Goal: Task Accomplishment & Management: Use online tool/utility

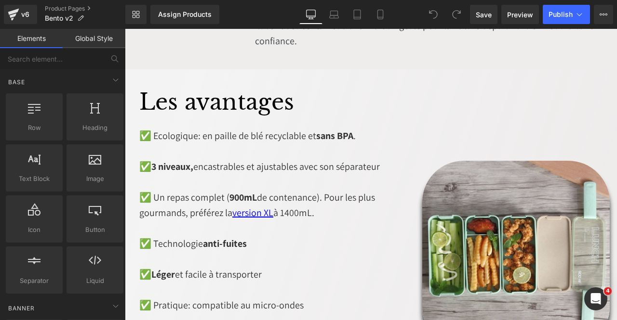
scroll to position [1157, 0]
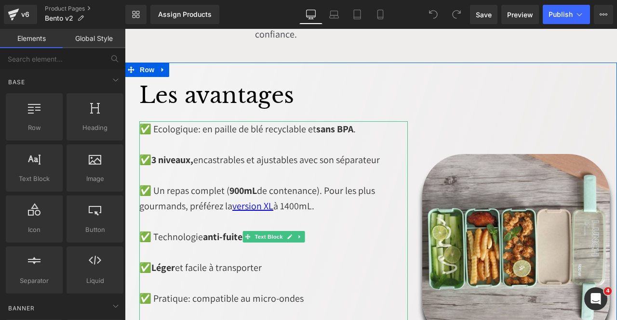
click at [223, 231] on strong "anti-fuites" at bounding box center [225, 237] width 44 height 13
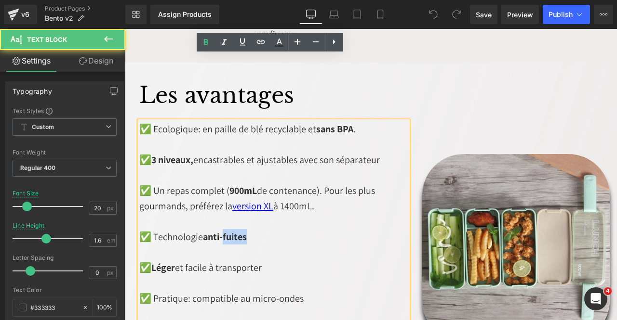
click at [223, 231] on strong "anti-fuites" at bounding box center [225, 237] width 44 height 13
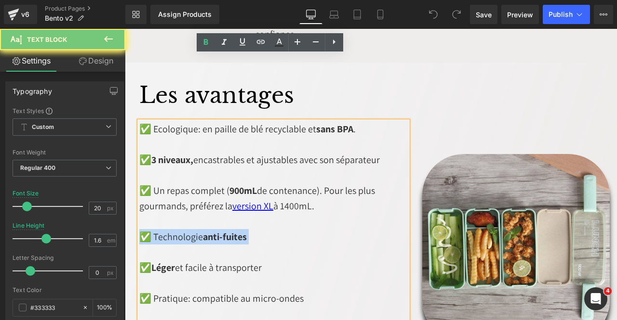
click at [223, 231] on strong "anti-fuites" at bounding box center [225, 237] width 44 height 13
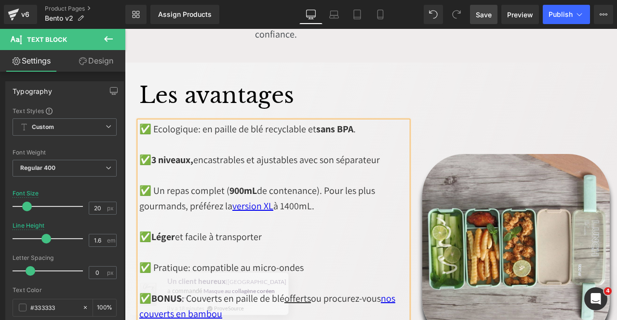
click at [492, 12] on span "Save" at bounding box center [484, 15] width 16 height 10
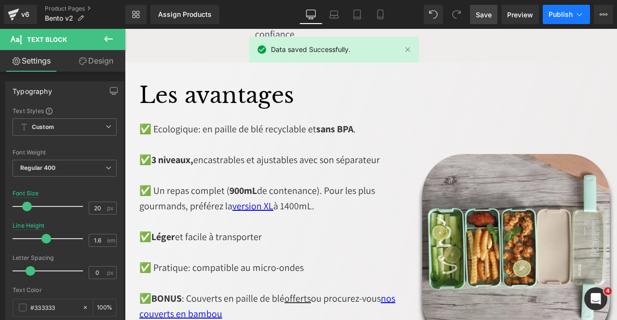
click at [563, 17] on span "Publish" at bounding box center [560, 15] width 24 height 8
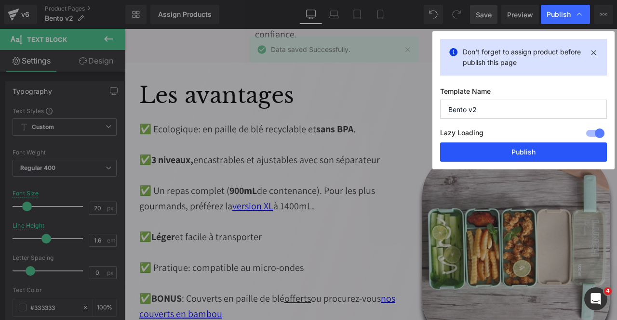
click at [0, 0] on button "Publish" at bounding box center [0, 0] width 0 height 0
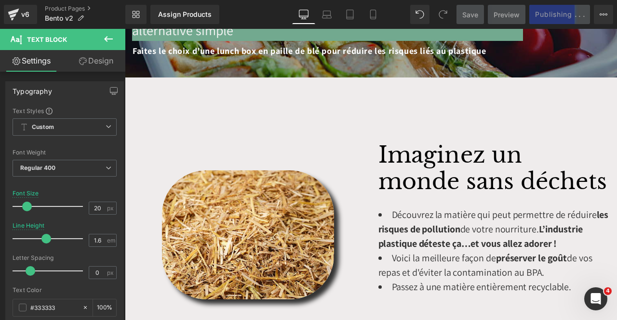
scroll to position [241, 0]
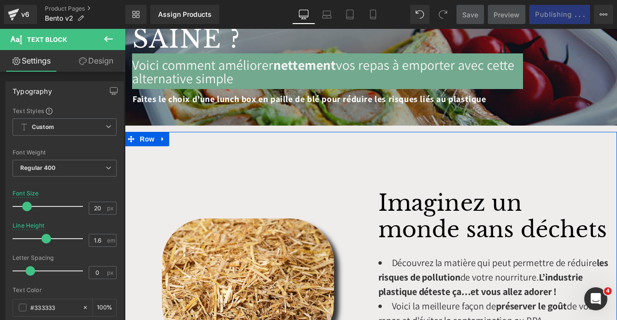
click at [359, 171] on div "Image" at bounding box center [248, 259] width 246 height 177
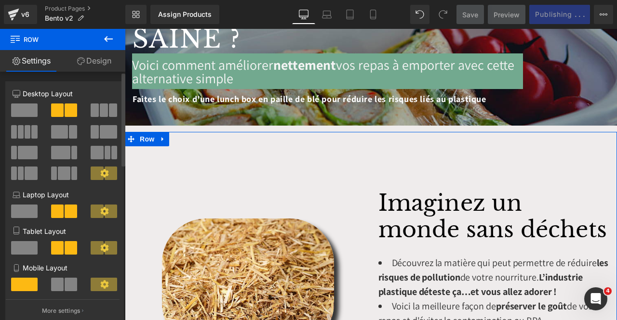
click at [102, 75] on div "Column Size Customizer 6+6 Desktop Layout Laptop Layout Tablet Layout Mobile La…" at bounding box center [65, 198] width 130 height 249
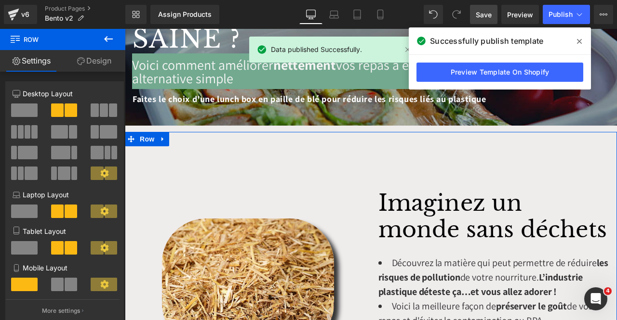
click at [100, 66] on link "Design" at bounding box center [94, 61] width 63 height 22
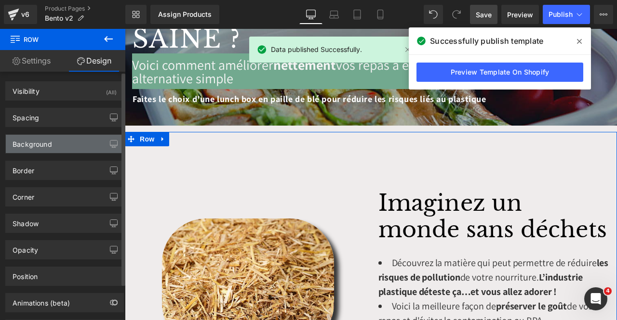
click at [82, 148] on div "Background" at bounding box center [65, 144] width 118 height 18
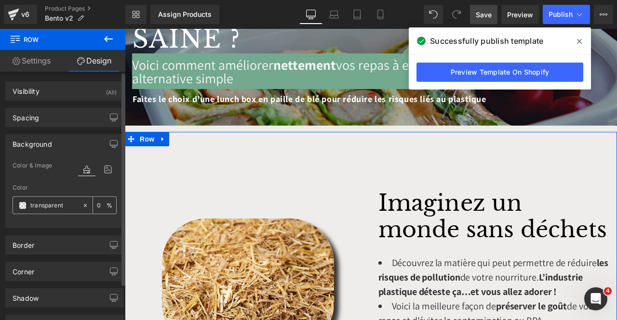
click at [62, 207] on input "text" at bounding box center [53, 205] width 47 height 11
click at [82, 205] on icon at bounding box center [85, 205] width 7 height 7
click at [23, 205] on span at bounding box center [23, 206] width 8 height 8
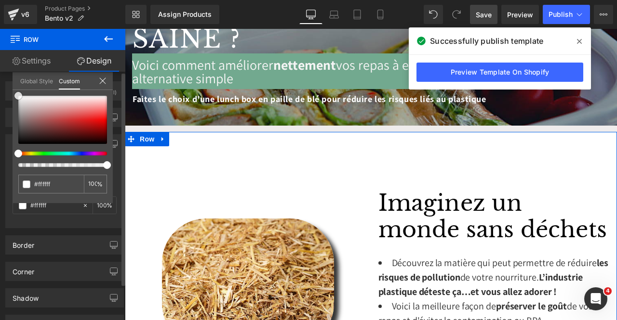
drag, startPoint x: 20, startPoint y: 106, endPoint x: 14, endPoint y: 92, distance: 14.7
click at [14, 92] on div "none 0 %" at bounding box center [63, 96] width 100 height 12
click at [103, 81] on icon at bounding box center [103, 81] width 8 height 8
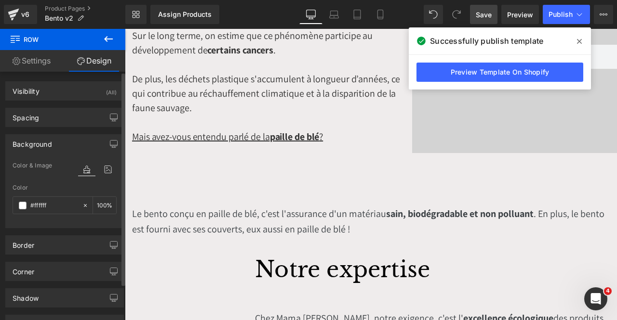
scroll to position [819, 0]
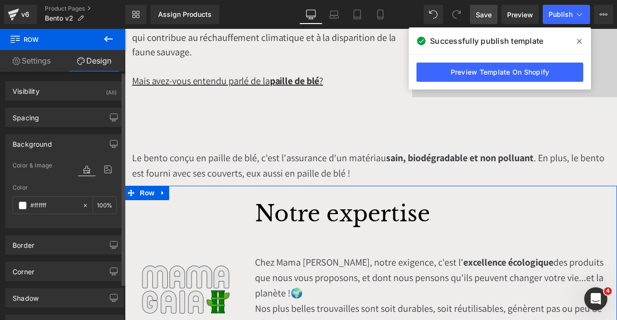
click at [237, 258] on div "Image" at bounding box center [186, 288] width 108 height 61
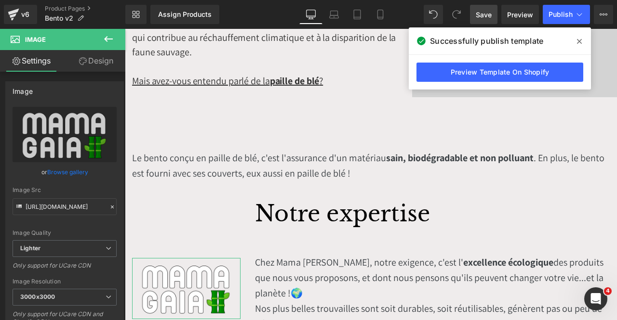
click at [104, 67] on link "Design" at bounding box center [96, 61] width 63 height 22
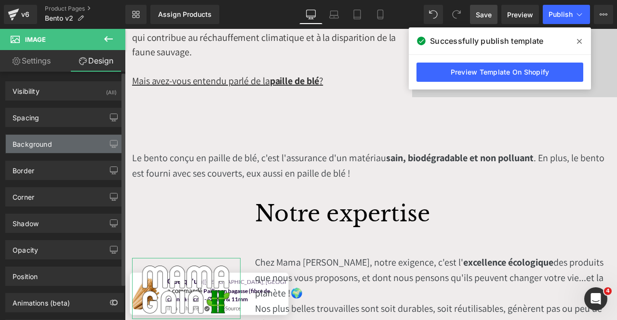
click at [59, 140] on div "Background" at bounding box center [65, 144] width 118 height 18
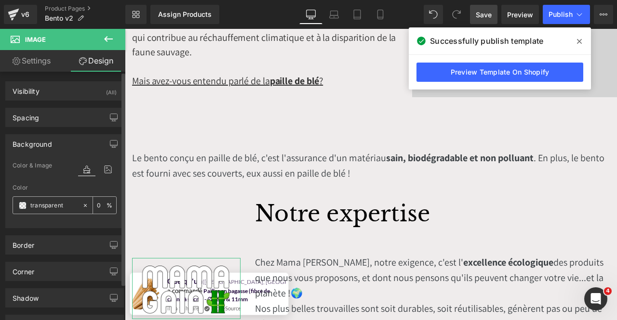
click at [25, 207] on span at bounding box center [23, 206] width 8 height 8
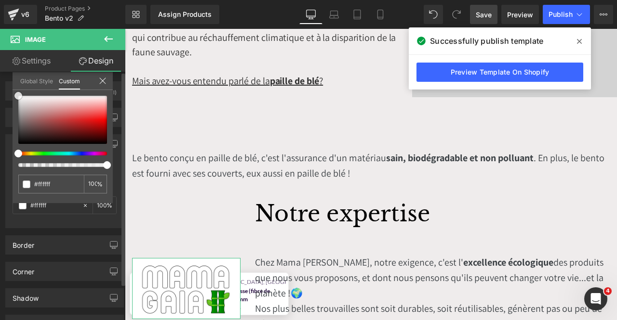
drag, startPoint x: 23, startPoint y: 111, endPoint x: 12, endPoint y: 89, distance: 24.8
click at [12, 127] on div "Background Color & Image color Color % Image Replace Image Upload image or Brow…" at bounding box center [65, 177] width 130 height 101
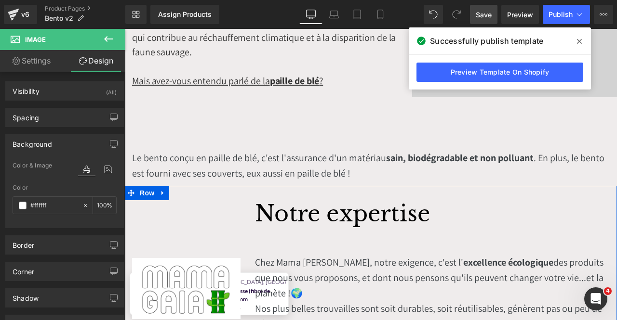
click at [240, 200] on div "Image" at bounding box center [186, 259] width 123 height 119
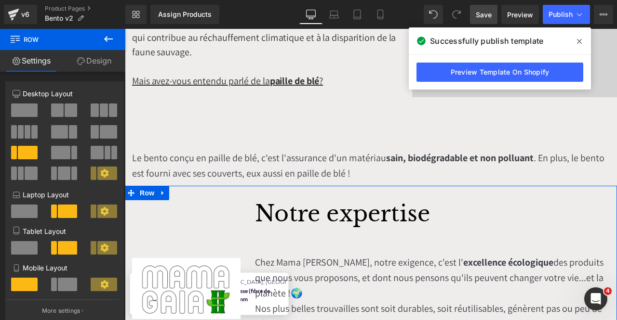
click at [88, 69] on link "Design" at bounding box center [94, 61] width 63 height 22
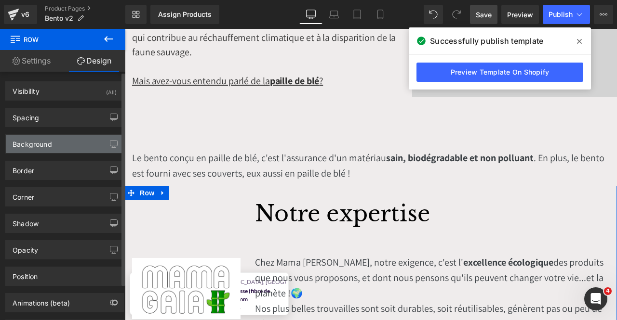
click at [46, 141] on div "Background" at bounding box center [33, 141] width 40 height 13
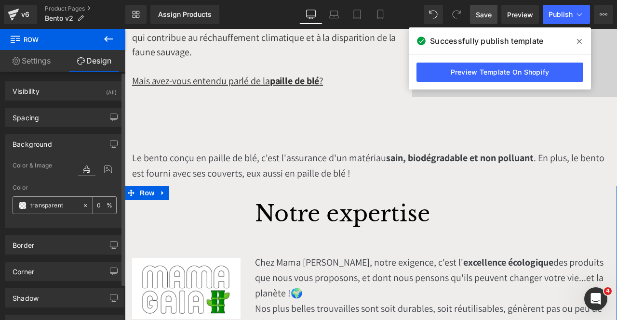
click at [24, 204] on span at bounding box center [23, 206] width 8 height 8
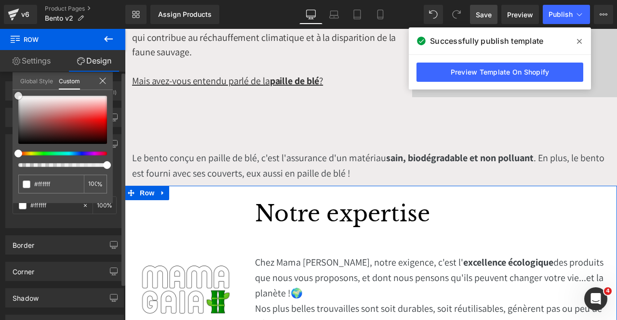
drag, startPoint x: 40, startPoint y: 115, endPoint x: 10, endPoint y: 90, distance: 39.1
click at [10, 127] on div "Background Color & Image color Color % Image Replace Image Upload image or Brow…" at bounding box center [65, 177] width 130 height 101
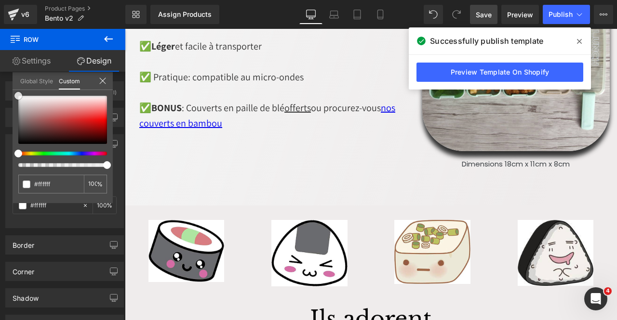
scroll to position [1349, 0]
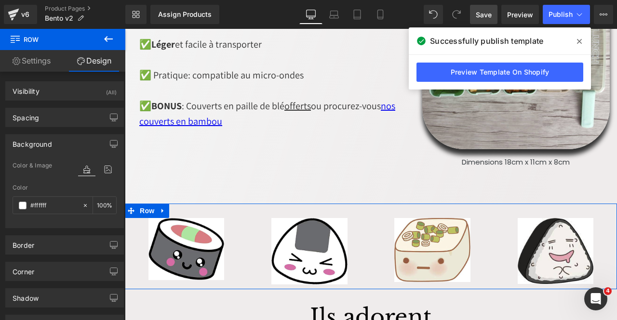
click at [242, 218] on div "Image" at bounding box center [186, 249] width 123 height 62
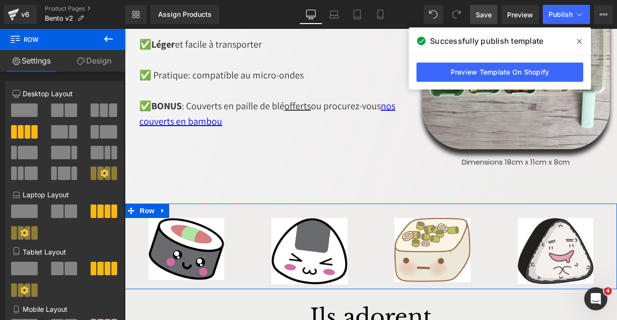
click at [98, 68] on link "Design" at bounding box center [94, 61] width 63 height 22
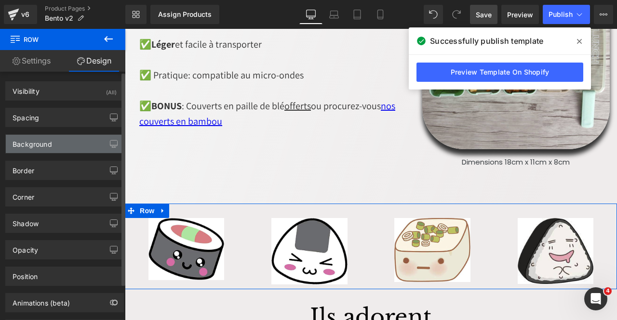
click at [53, 142] on div "Background" at bounding box center [65, 144] width 118 height 18
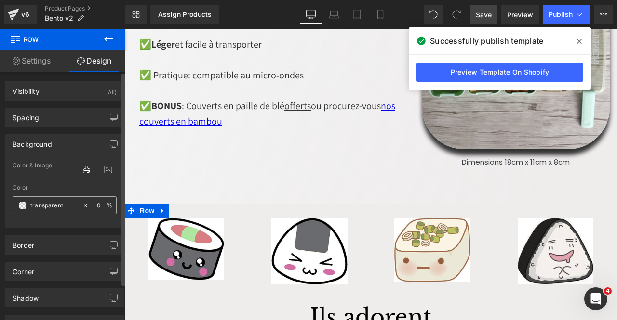
click at [26, 204] on span at bounding box center [23, 206] width 8 height 8
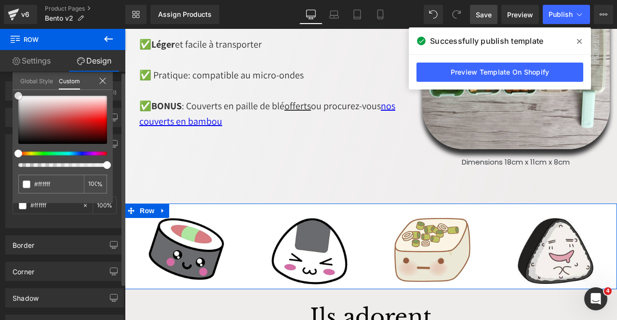
drag, startPoint x: 30, startPoint y: 122, endPoint x: 13, endPoint y: 86, distance: 39.4
click at [13, 86] on div "Global Style Custom Setup Global Style transparent 0 %" at bounding box center [63, 86] width 100 height 29
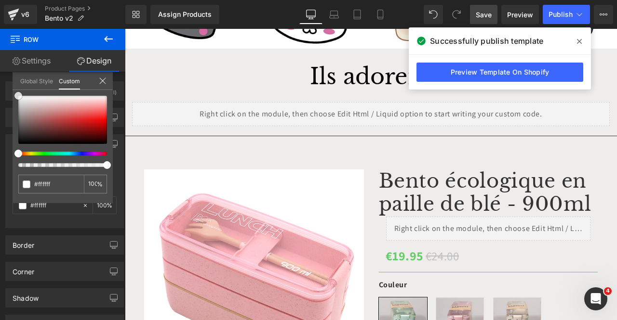
scroll to position [1638, 0]
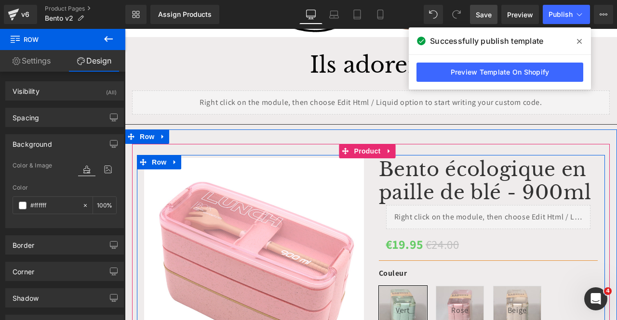
scroll to position [1590, 0]
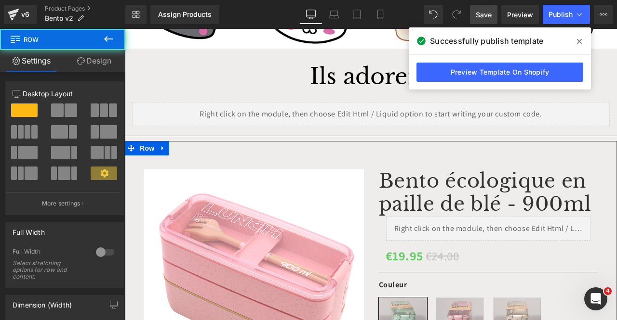
click at [100, 60] on link "Design" at bounding box center [94, 61] width 63 height 22
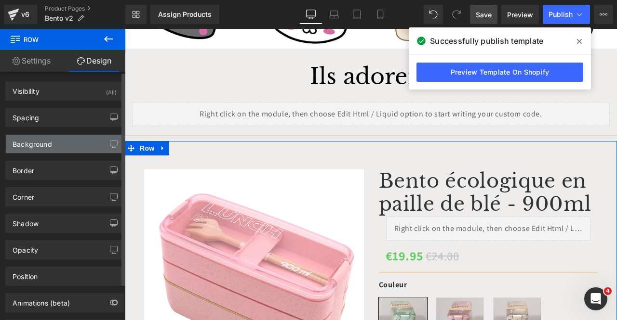
click at [44, 143] on div "Background" at bounding box center [33, 141] width 40 height 13
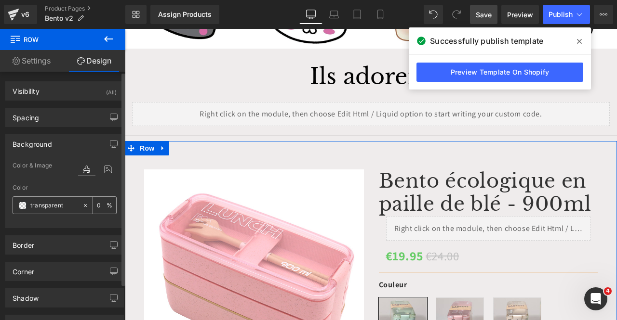
click at [25, 206] on span at bounding box center [23, 206] width 8 height 8
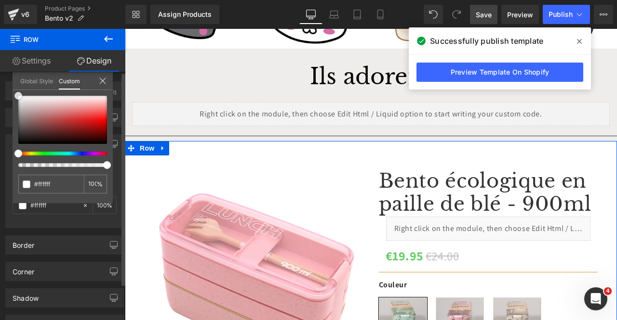
drag, startPoint x: 47, startPoint y: 128, endPoint x: 3, endPoint y: 92, distance: 56.9
click at [3, 127] on div "Background Color & Image color Color % Image Replace Image Upload image or Brow…" at bounding box center [65, 177] width 130 height 101
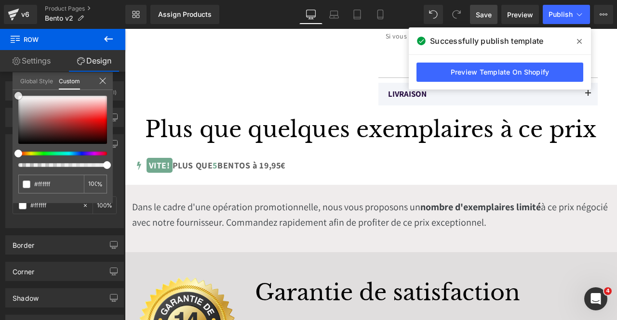
scroll to position [2217, 0]
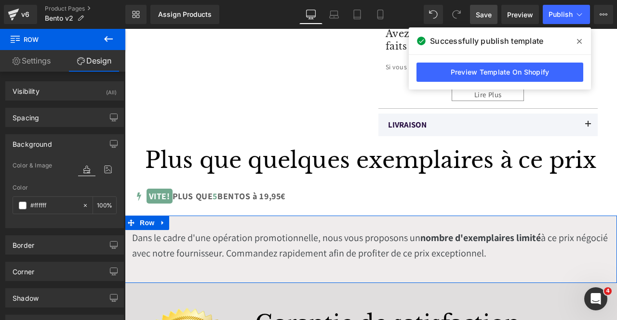
click at [348, 216] on div "Dans le cadre d'une opération promotionnelle, nous vous proposons un nombre d'e…" at bounding box center [371, 249] width 492 height 67
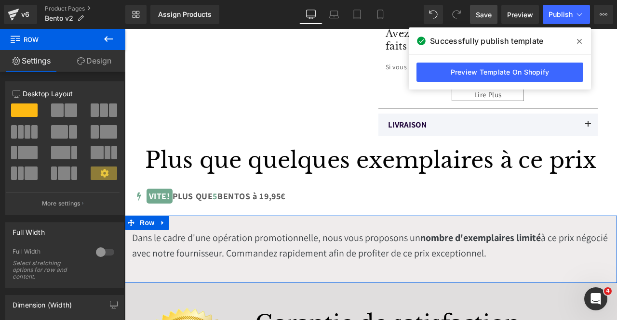
click at [96, 63] on link "Design" at bounding box center [94, 61] width 63 height 22
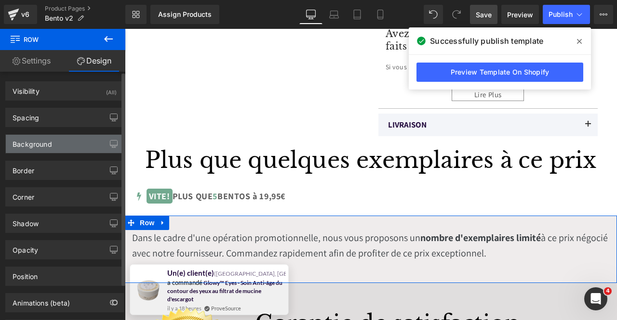
click at [45, 138] on div "Background" at bounding box center [33, 141] width 40 height 13
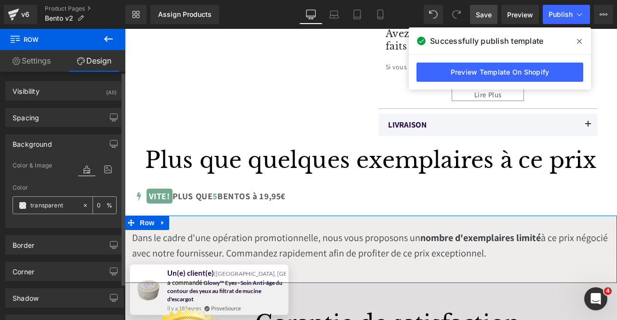
click at [24, 203] on span at bounding box center [23, 206] width 8 height 8
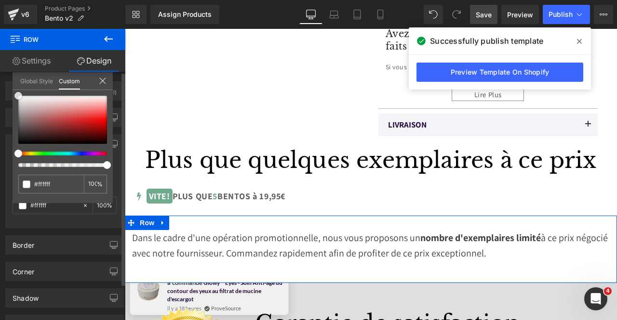
drag, startPoint x: 30, startPoint y: 122, endPoint x: 11, endPoint y: 91, distance: 36.6
click at [11, 127] on div "Background Color & Image color Color % Image Replace Image Upload image or Brow…" at bounding box center [65, 177] width 130 height 101
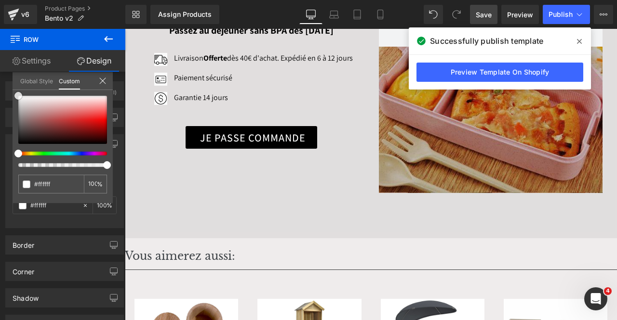
scroll to position [3132, 0]
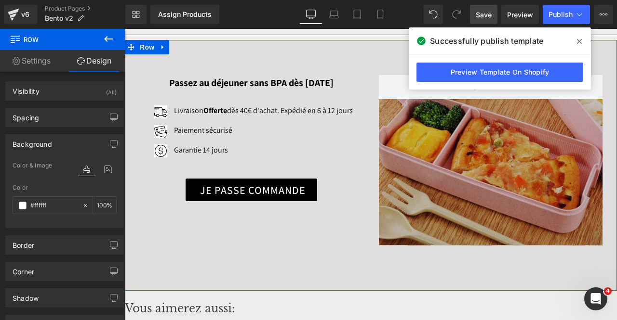
click at [349, 207] on div "Hero Banner Image Passez au déjeuner sans BPA dès [DATE] Text Block Image Livra…" at bounding box center [371, 165] width 492 height 251
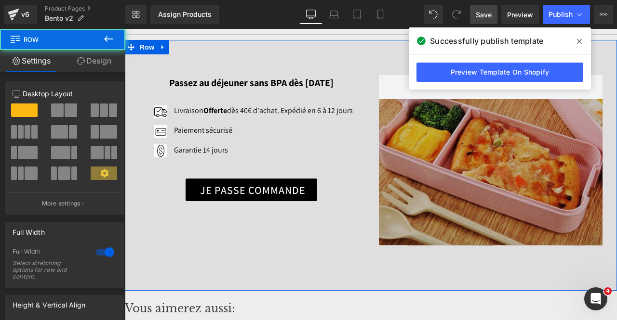
click at [81, 59] on icon at bounding box center [81, 61] width 8 height 8
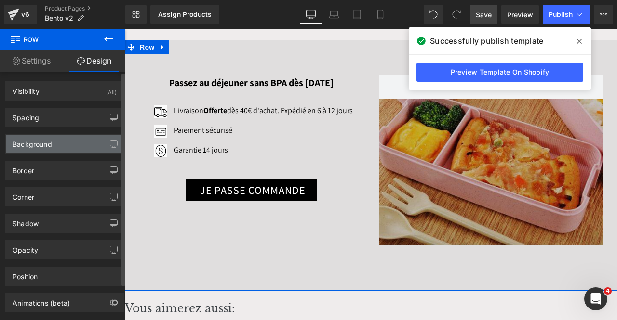
click at [62, 140] on div "Background" at bounding box center [65, 144] width 118 height 18
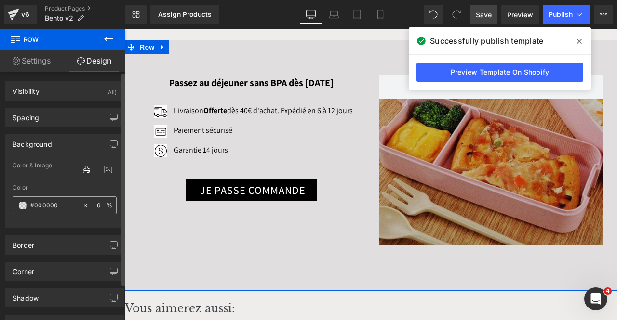
click at [21, 202] on span at bounding box center [23, 206] width 8 height 8
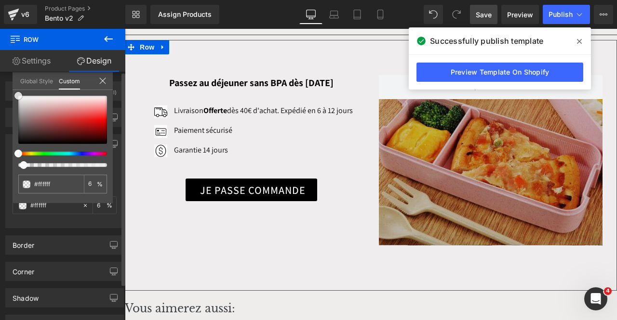
drag, startPoint x: 33, startPoint y: 120, endPoint x: 8, endPoint y: 86, distance: 41.7
click at [8, 127] on div "Background Color & Image color Color #000000 6 % Image Replace Image Upload ima…" at bounding box center [65, 177] width 130 height 101
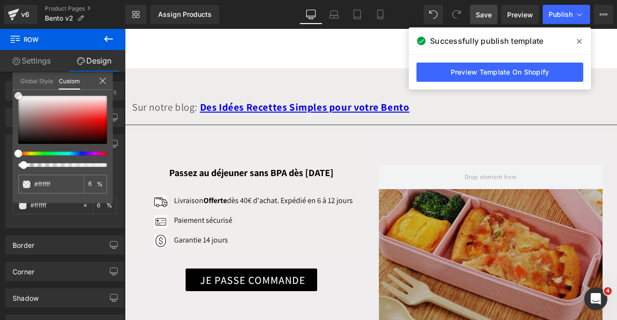
scroll to position [2988, 0]
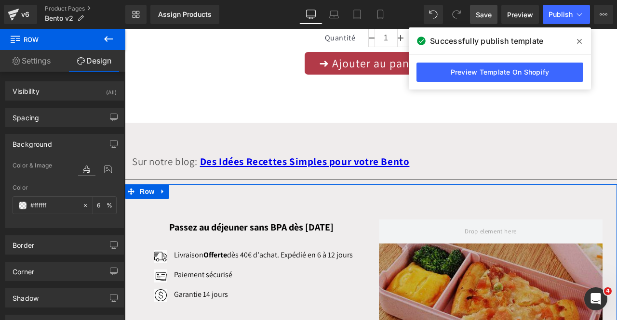
click at [363, 185] on div "Hero Banner Image Passez au déjeuner sans BPA dès [DATE] Text Block Image Livra…" at bounding box center [371, 310] width 492 height 251
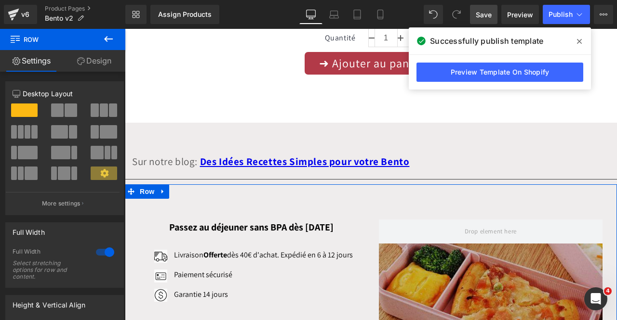
click at [82, 56] on link "Design" at bounding box center [94, 61] width 63 height 22
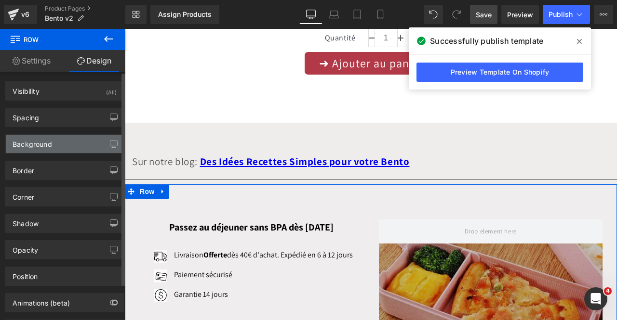
click at [38, 136] on div "Background" at bounding box center [33, 141] width 40 height 13
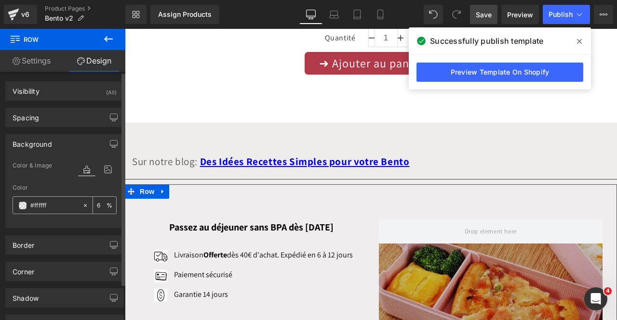
click at [22, 208] on span at bounding box center [23, 206] width 8 height 8
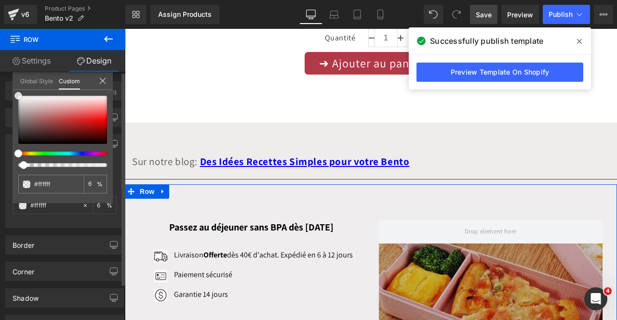
drag, startPoint x: 33, startPoint y: 100, endPoint x: 8, endPoint y: 88, distance: 27.2
click at [8, 127] on div "Background Color & Image color Color % Image Replace Image Upload image or Brow…" at bounding box center [65, 177] width 130 height 101
click at [76, 187] on div "#ffffff" at bounding box center [51, 184] width 66 height 19
click at [98, 179] on div "6 %" at bounding box center [95, 184] width 23 height 19
click at [86, 186] on div "6 %" at bounding box center [95, 184] width 23 height 19
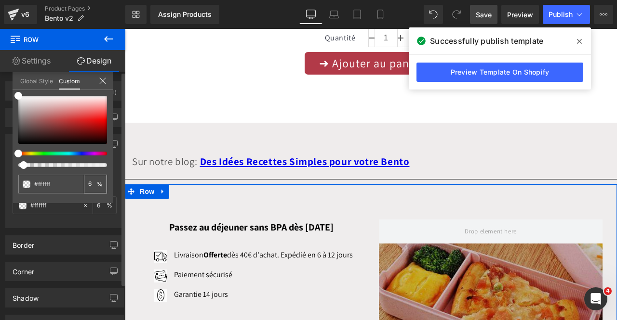
click at [91, 185] on input "6" at bounding box center [92, 184] width 9 height 7
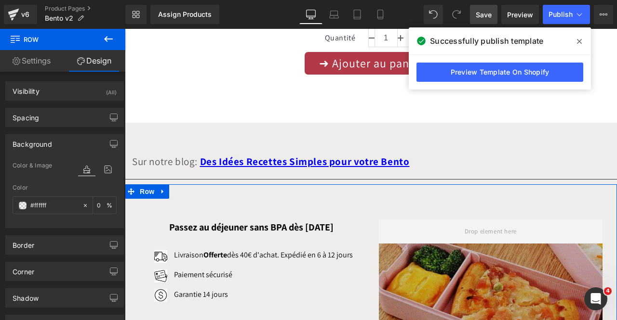
scroll to position [3181, 0]
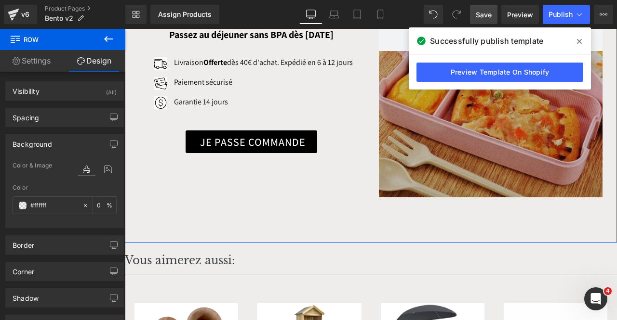
click at [356, 160] on div "Hero Banner Image Passez au déjeuner sans BPA dès [DATE] Text Block Image Livra…" at bounding box center [371, 117] width 492 height 251
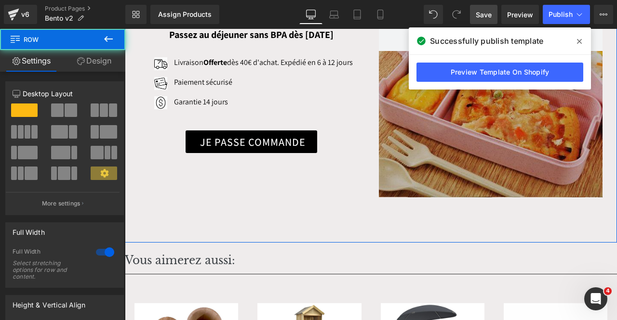
click at [74, 59] on link "Design" at bounding box center [94, 61] width 63 height 22
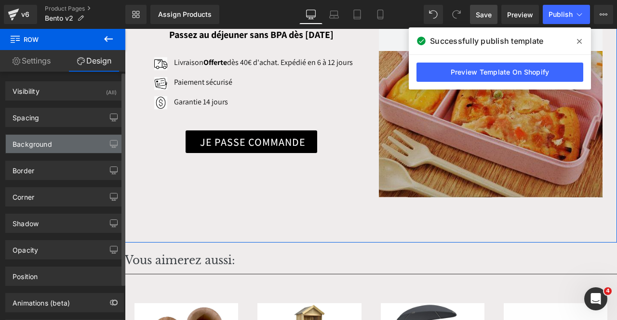
click at [59, 138] on div "Background" at bounding box center [65, 144] width 118 height 18
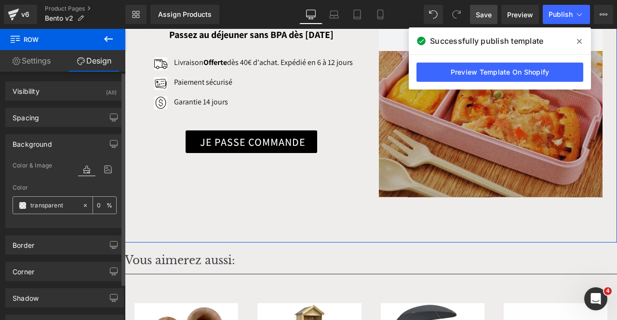
click at [24, 207] on span at bounding box center [23, 206] width 8 height 8
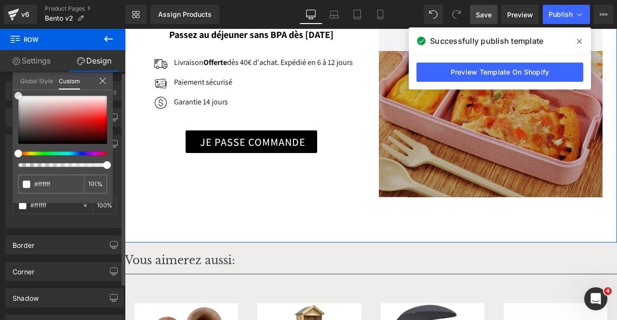
drag, startPoint x: 34, startPoint y: 110, endPoint x: 10, endPoint y: 89, distance: 32.5
click at [10, 127] on div "Background Color & Image color Color transparent 0 % Image Replace Image Upload…" at bounding box center [65, 177] width 130 height 101
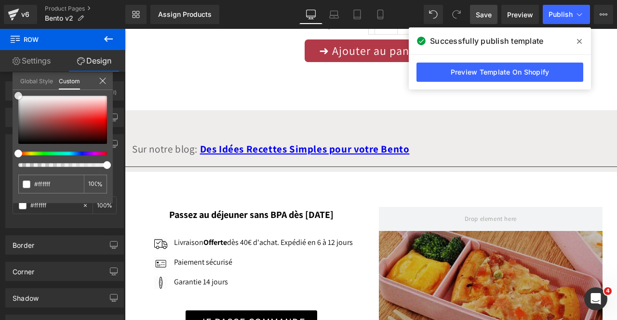
scroll to position [2940, 0]
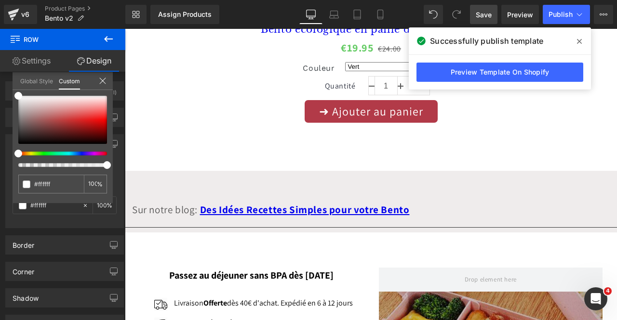
drag, startPoint x: 489, startPoint y: 17, endPoint x: 364, endPoint y: 51, distance: 128.8
click at [489, 17] on span "Save" at bounding box center [484, 15] width 16 height 10
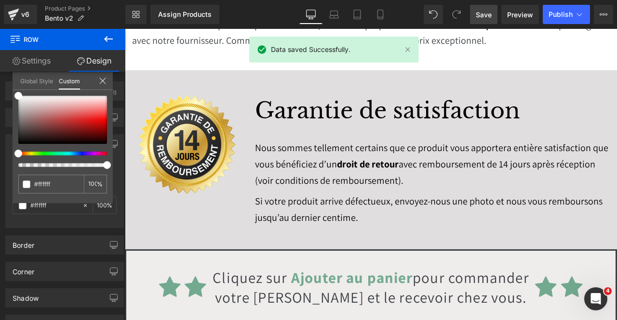
scroll to position [2506, 0]
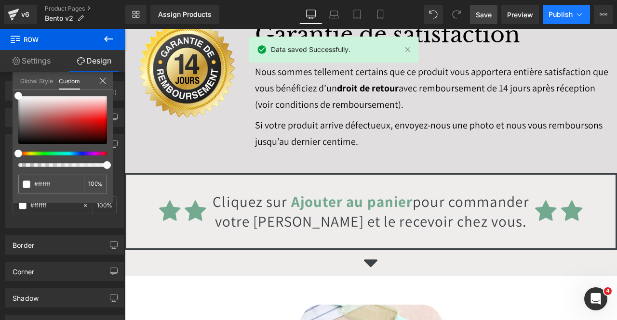
click at [549, 15] on span "Publish" at bounding box center [560, 15] width 24 height 8
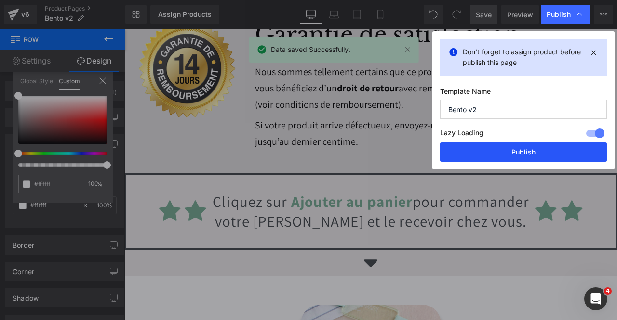
click at [492, 154] on button "Publish" at bounding box center [523, 152] width 167 height 19
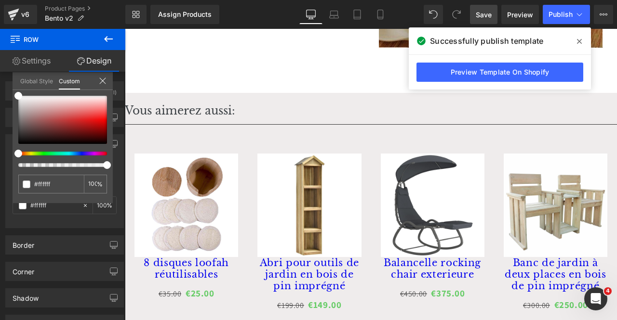
scroll to position [3325, 0]
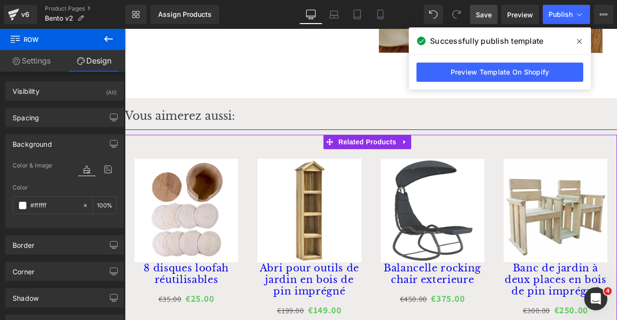
click at [248, 171] on div "Sale Off (P) Image Abri pour outils de jardin en bois de pin imprégné (P) Title…" at bounding box center [309, 238] width 123 height 179
click at [362, 135] on span "Related Products" at bounding box center [367, 142] width 63 height 14
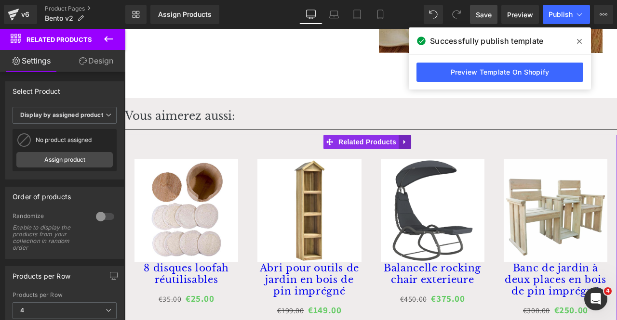
click at [400, 135] on link at bounding box center [405, 142] width 13 height 14
click at [330, 135] on link "Related Products" at bounding box center [360, 142] width 75 height 14
click at [129, 149] on div "Sale Off (P) Image 8 disques loofah réutilisables (P) Title €35.00 €25.00 (P) P…" at bounding box center [186, 232] width 123 height 167
click at [356, 135] on span "Related Products" at bounding box center [367, 142] width 63 height 14
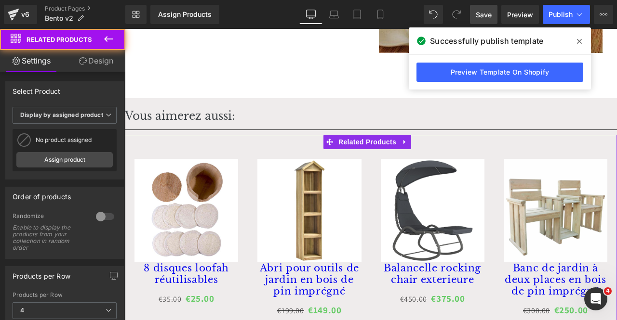
click at [116, 66] on link "Design" at bounding box center [96, 61] width 63 height 22
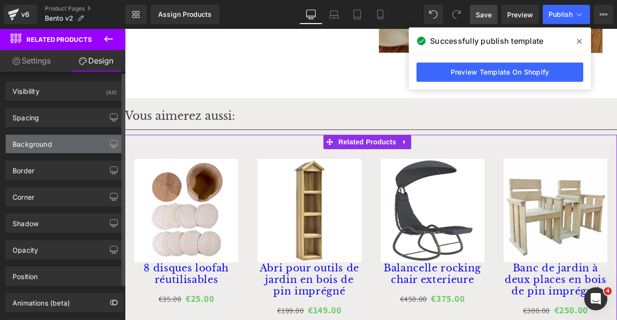
click at [62, 144] on div "Background" at bounding box center [65, 144] width 118 height 18
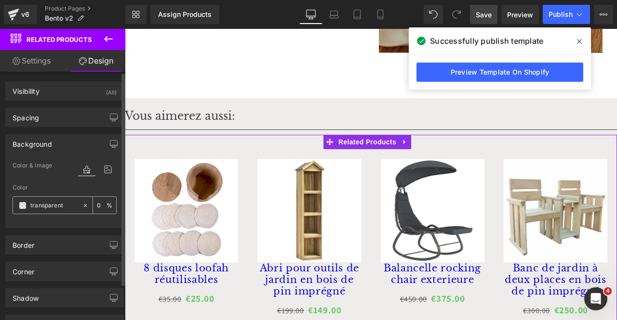
click at [24, 206] on span at bounding box center [23, 206] width 8 height 8
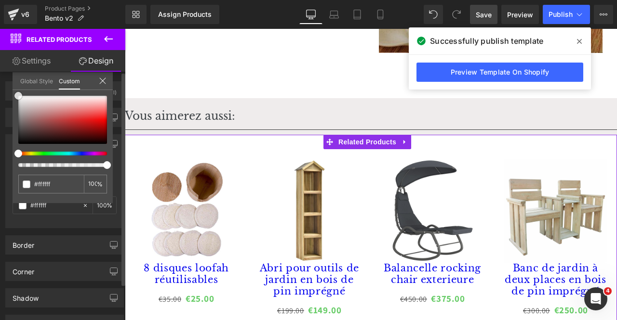
drag, startPoint x: 31, startPoint y: 121, endPoint x: 11, endPoint y: 87, distance: 39.8
click at [11, 127] on div "Background Color & Image color Color % Image Replace Image Upload image or Brow…" at bounding box center [65, 177] width 130 height 101
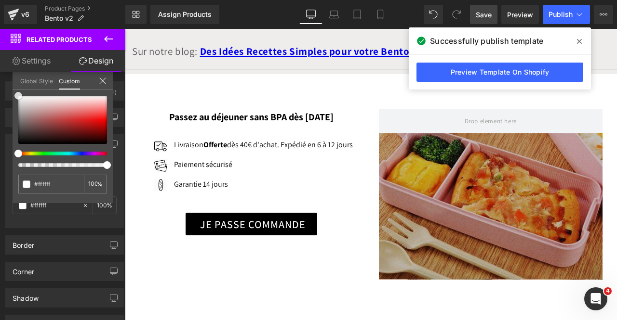
scroll to position [3181, 0]
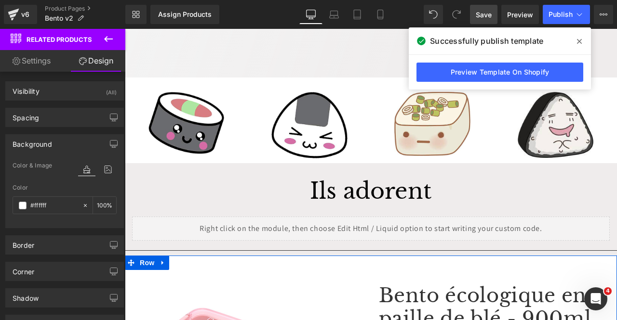
scroll to position [1446, 0]
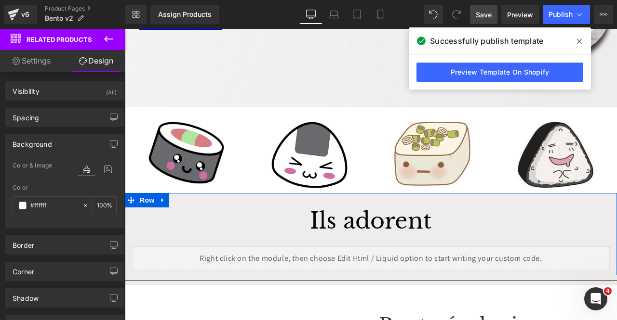
click at [365, 193] on div "Ils adorent Heading Liquid Row" at bounding box center [371, 234] width 492 height 82
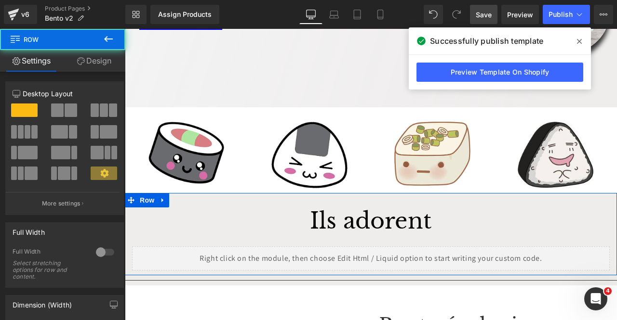
click at [106, 66] on link "Design" at bounding box center [94, 61] width 63 height 22
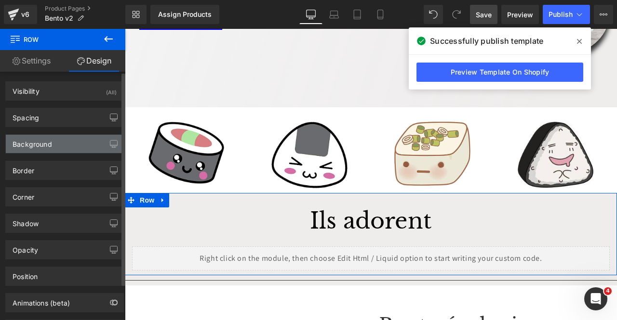
click at [81, 144] on div "Background" at bounding box center [65, 144] width 118 height 18
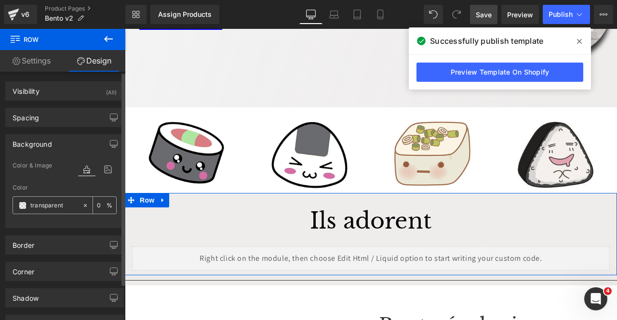
click at [24, 207] on span at bounding box center [23, 206] width 8 height 8
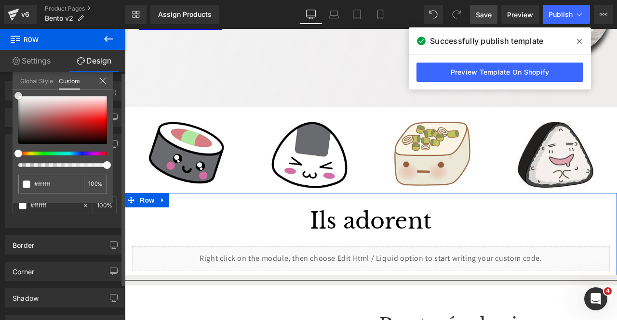
drag, startPoint x: 38, startPoint y: 124, endPoint x: 7, endPoint y: 90, distance: 46.7
click at [7, 127] on div "Background Color & Image color Color transparent 0 % Image Replace Image Upload…" at bounding box center [65, 177] width 130 height 101
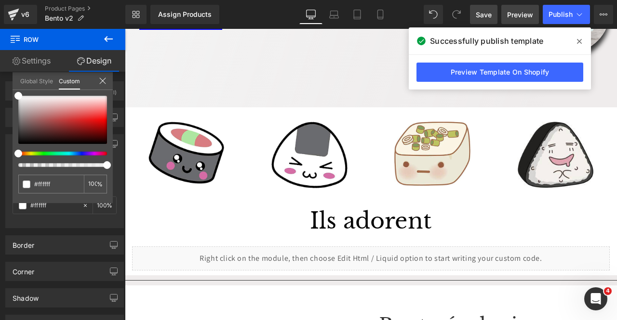
click at [502, 10] on link "Preview" at bounding box center [520, 14] width 38 height 19
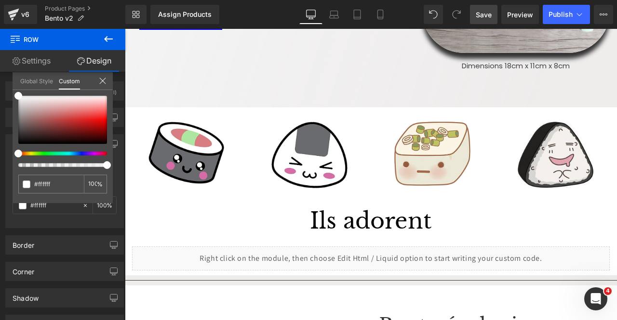
click at [485, 16] on span "Save" at bounding box center [484, 15] width 16 height 10
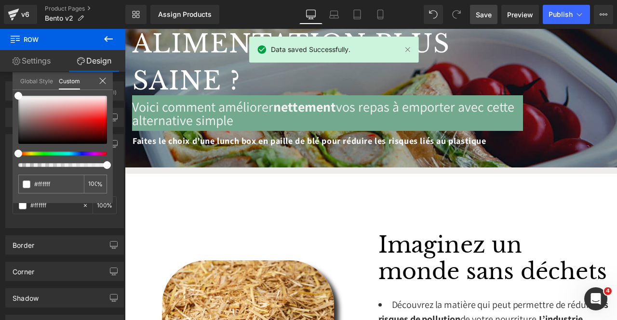
scroll to position [193, 0]
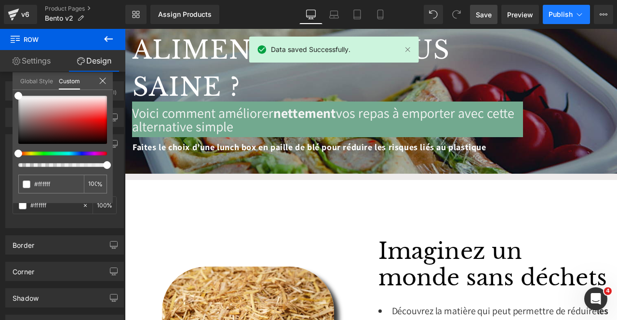
click at [549, 20] on button "Publish" at bounding box center [566, 14] width 47 height 19
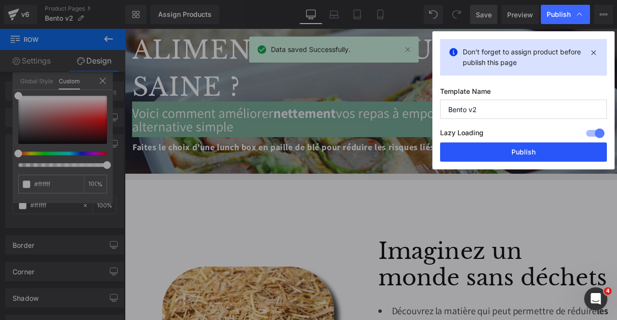
click at [492, 148] on button "Publish" at bounding box center [523, 152] width 167 height 19
